Goal: Find specific page/section: Find specific page/section

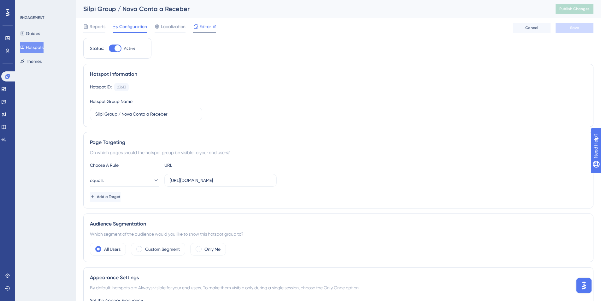
click at [205, 27] on span "Editor" at bounding box center [205, 27] width 12 height 8
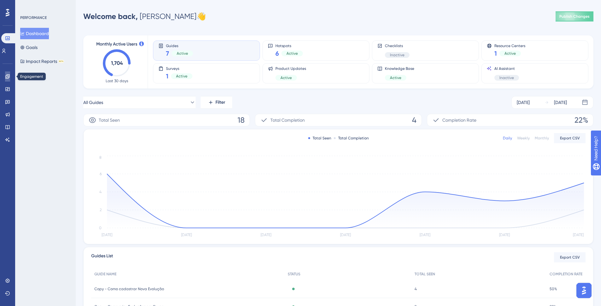
click at [10, 73] on link at bounding box center [7, 76] width 5 height 10
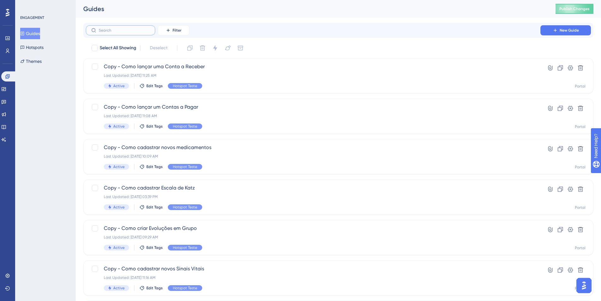
click at [120, 31] on input "text" at bounding box center [124, 30] width 51 height 4
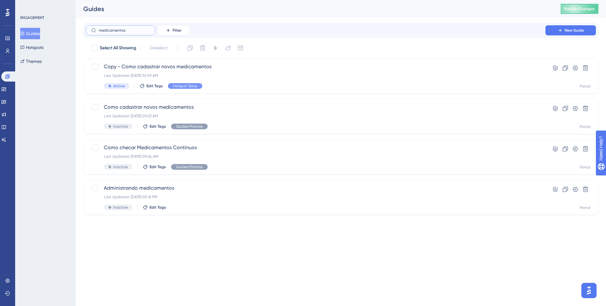
type input "medicamentos"
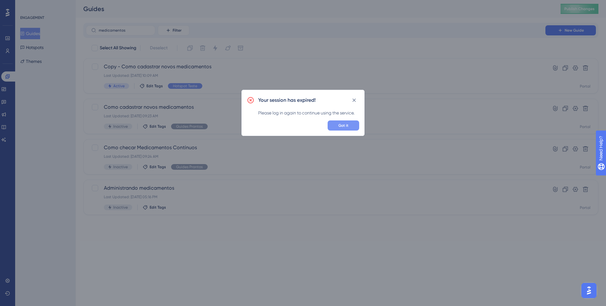
click at [341, 126] on span "Got it" at bounding box center [343, 125] width 10 height 5
